Goal: Transaction & Acquisition: Book appointment/travel/reservation

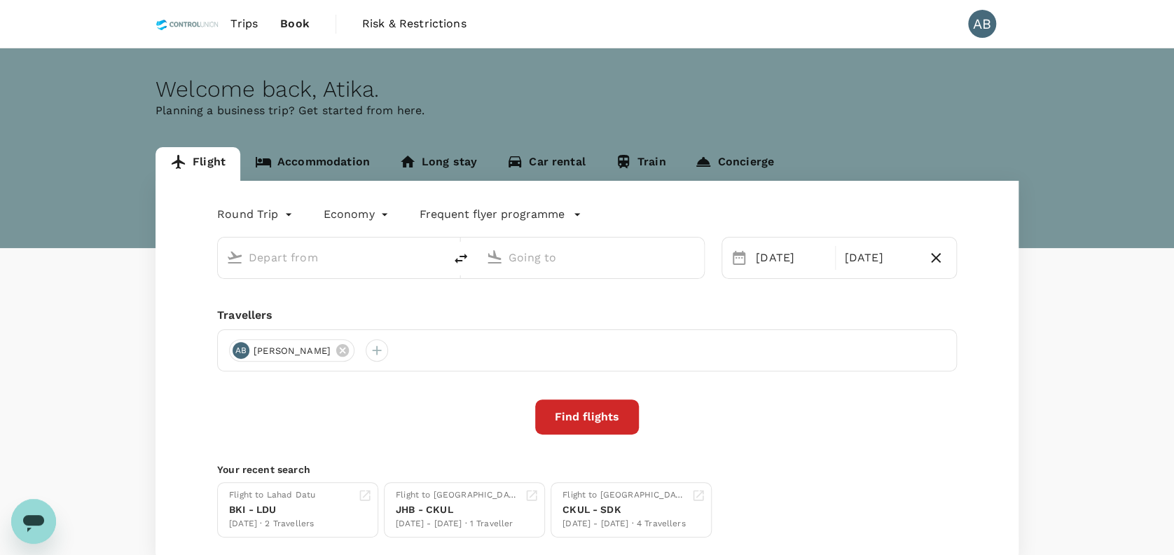
type input "Kota Kinabalu Intl (BKI)"
type input "[GEOGRAPHIC_DATA] (LDU)"
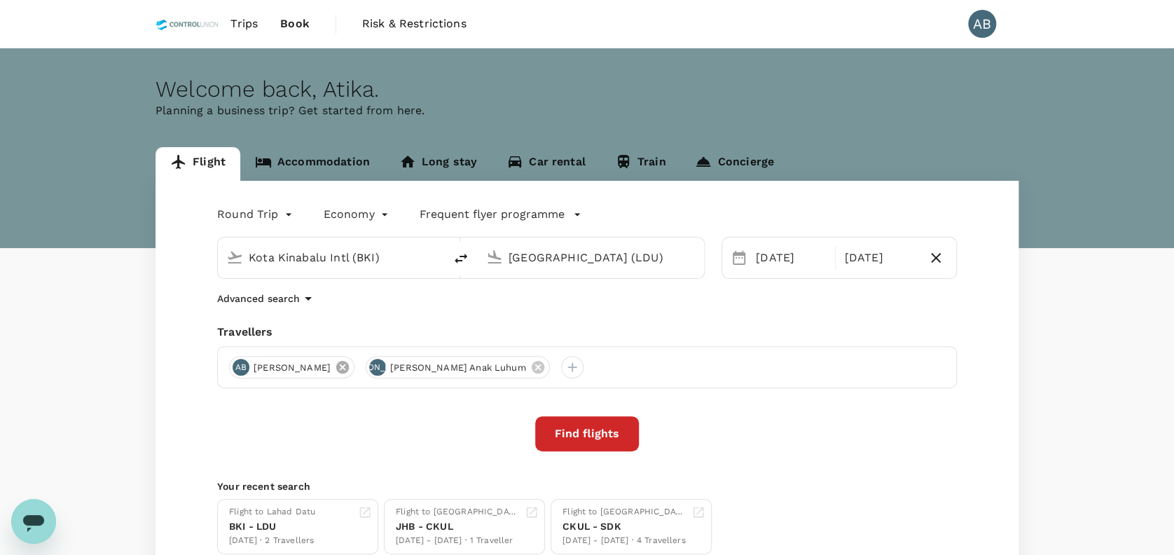
click at [349, 366] on icon at bounding box center [342, 367] width 13 height 13
click at [394, 366] on icon at bounding box center [400, 367] width 13 height 13
click at [364, 305] on div "Advanced search" at bounding box center [587, 298] width 740 height 17
click at [415, 252] on div "Kota Kinabalu Intl (BKI)" at bounding box center [342, 258] width 187 height 22
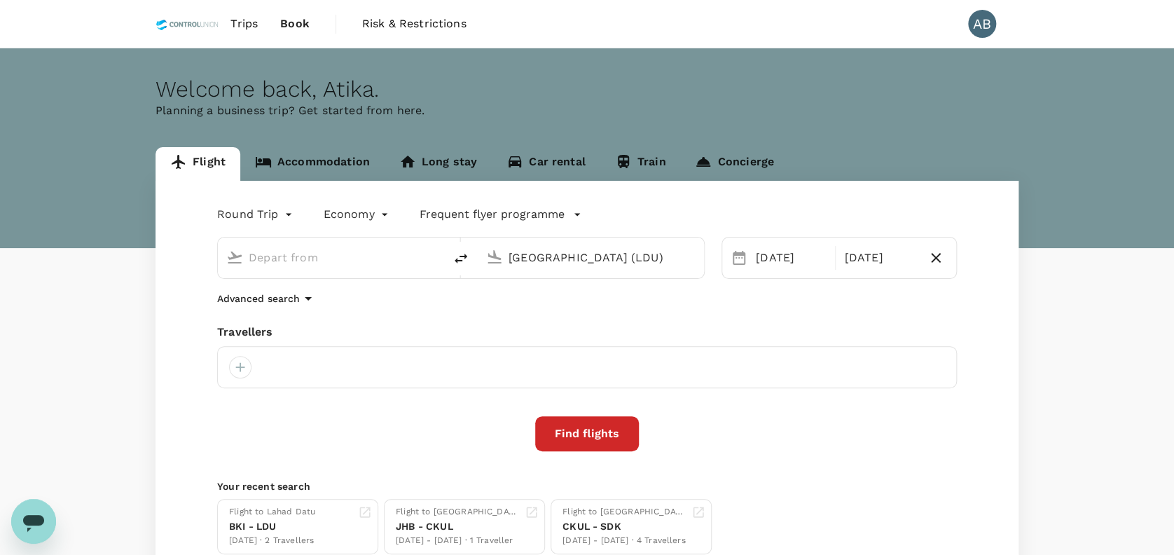
type input "Kota Kinabalu Intl (BKI)"
click at [651, 211] on div "Round Trip roundtrip Economy economy Frequent flyer programme" at bounding box center [573, 211] width 768 height 28
click at [303, 364] on div at bounding box center [587, 367] width 740 height 42
click at [355, 310] on div "Round Trip roundtrip Economy economy Frequent flyer programme Kota Kinabalu Int…" at bounding box center [586, 379] width 863 height 396
click at [751, 497] on div "Flight to Lahad Datu BKI - LDU [DATE] · 2 Travellers Flight to [GEOGRAPHIC_DATA…" at bounding box center [583, 523] width 745 height 61
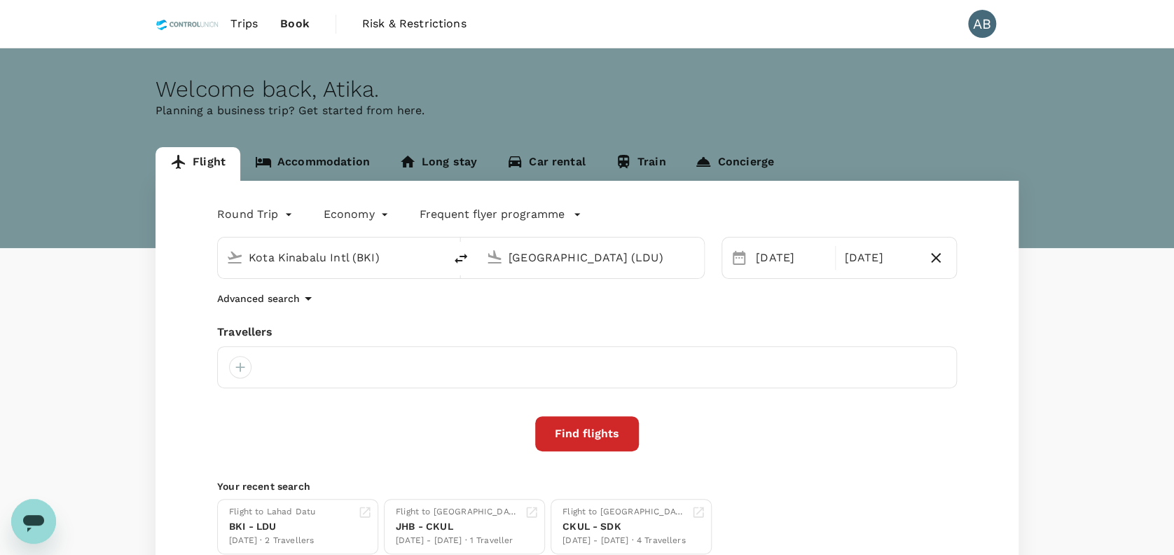
drag, startPoint x: 818, startPoint y: 462, endPoint x: 792, endPoint y: 481, distance: 32.5
click at [818, 461] on div "Round Trip roundtrip Economy economy Frequent flyer programme Kota Kinabalu Int…" at bounding box center [586, 379] width 863 height 396
